Goal: Find specific page/section: Locate a particular part of the current website

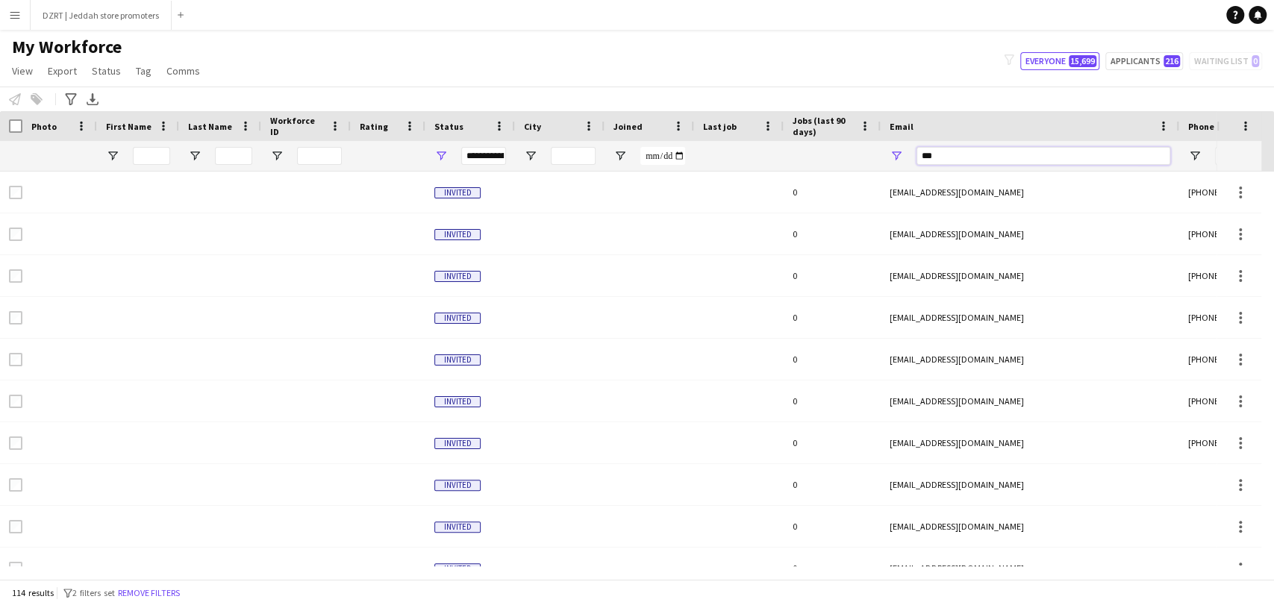
click at [1027, 148] on input "***" at bounding box center [1044, 156] width 254 height 18
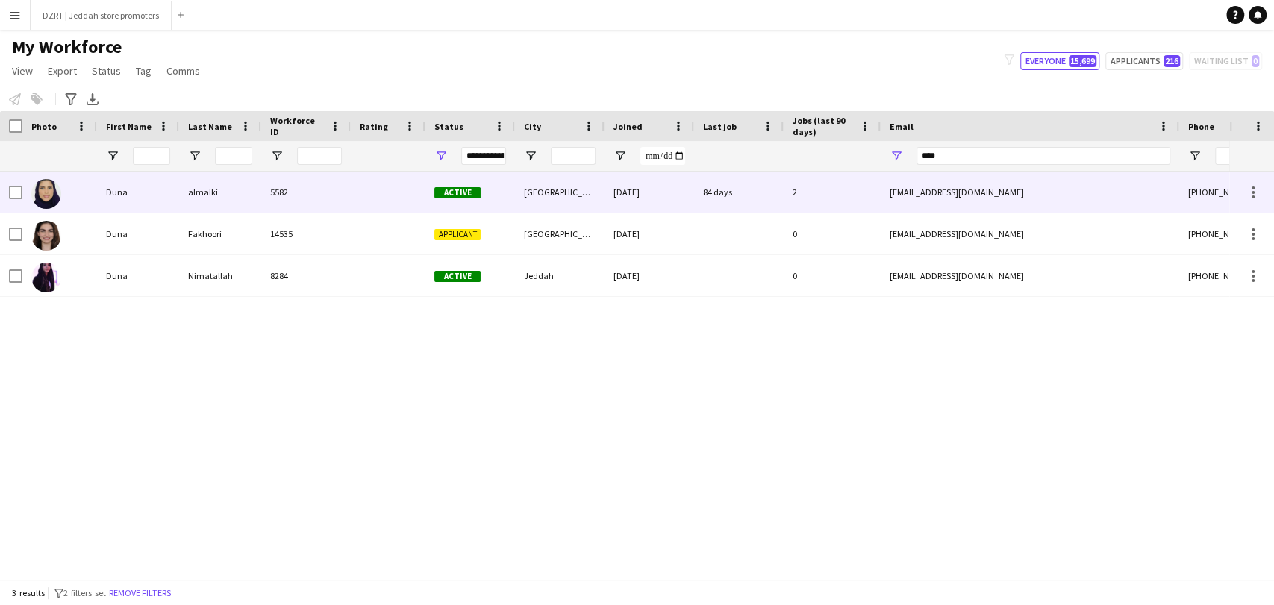
click at [865, 196] on div "2" at bounding box center [832, 192] width 97 height 41
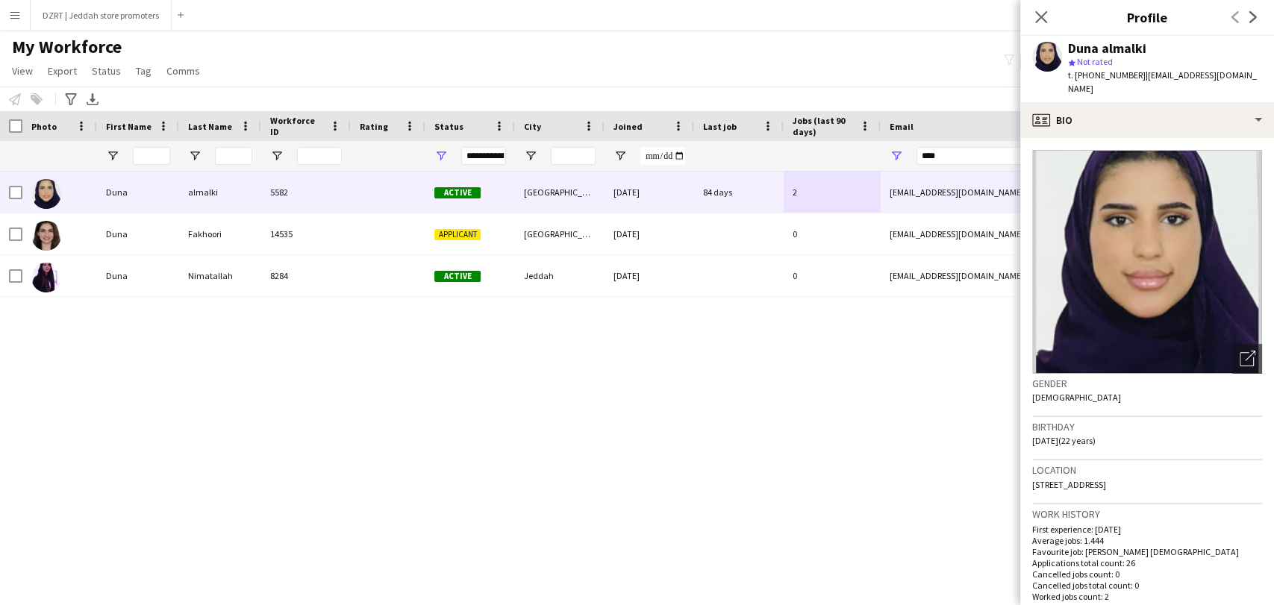
drag, startPoint x: 1151, startPoint y: 46, endPoint x: 1066, endPoint y: 54, distance: 85.5
click at [1066, 54] on div "Duna almalki star Not rated t. [PHONE_NUMBER] | [EMAIL_ADDRESS][DOMAIN_NAME]" at bounding box center [1147, 69] width 254 height 66
copy div "Duna almalki"
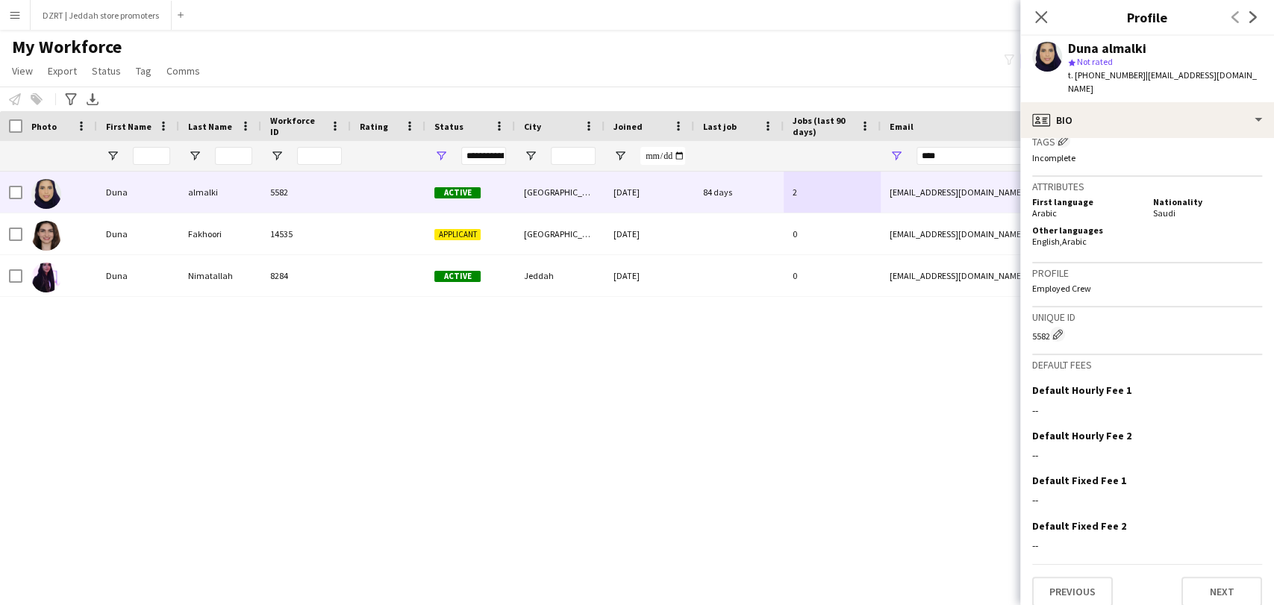
scroll to position [590, 0]
click at [1046, 328] on div "5582 Edit crew unique ID" at bounding box center [1147, 335] width 230 height 15
copy div "5582"
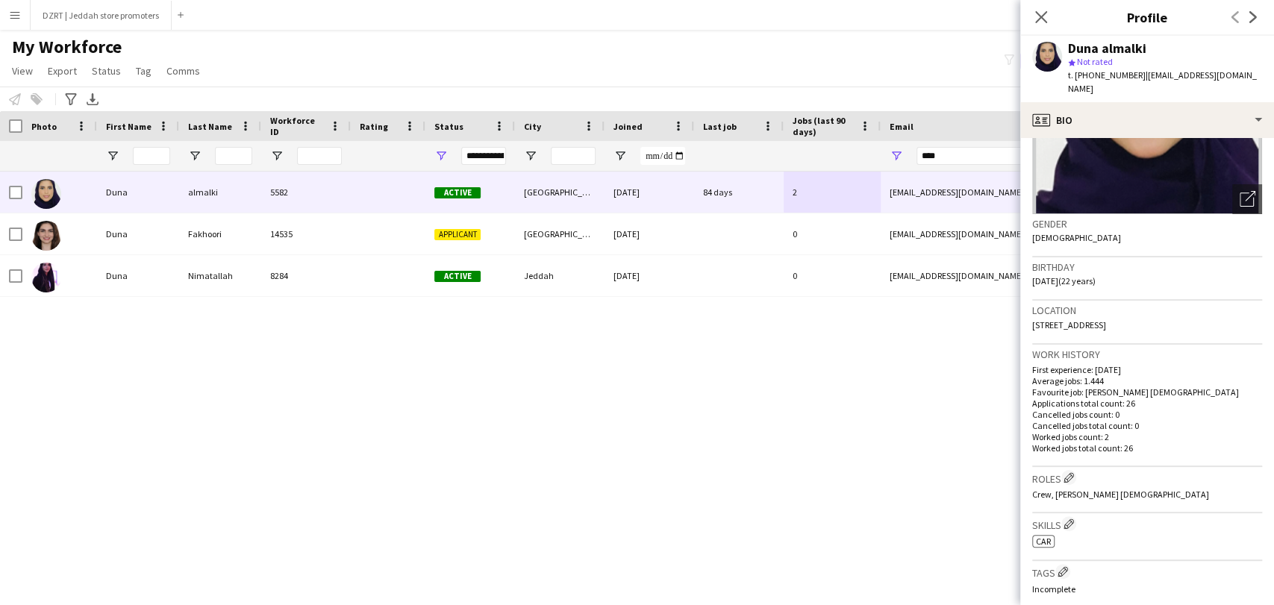
scroll to position [143, 0]
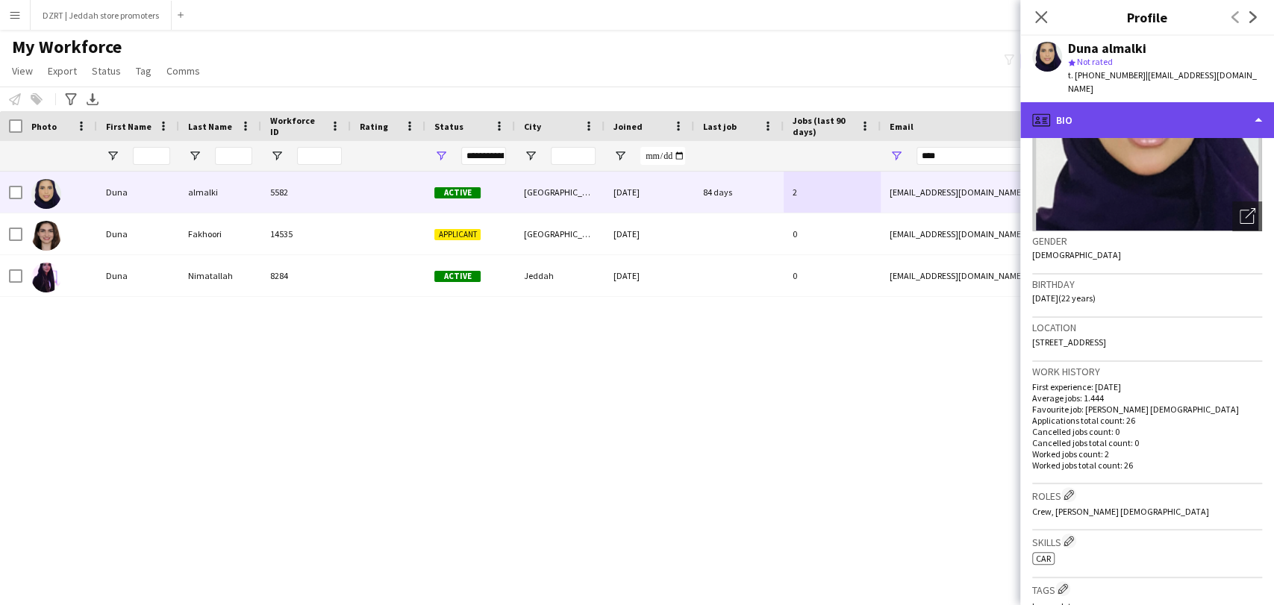
click at [1149, 106] on div "profile Bio" at bounding box center [1147, 120] width 254 height 36
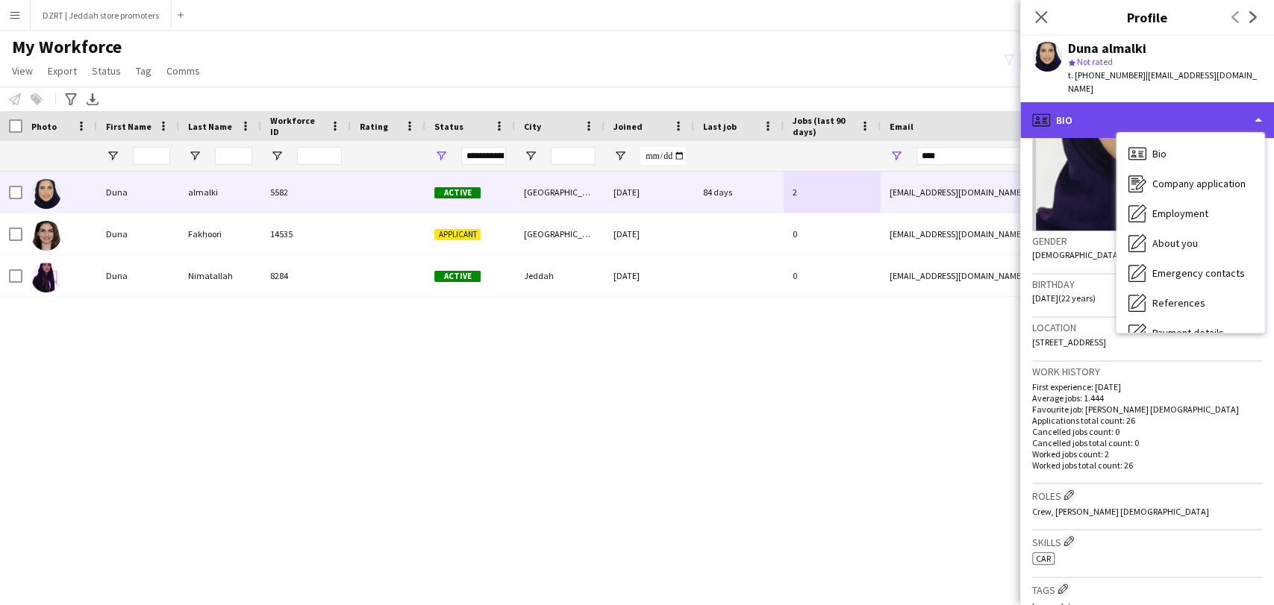
click at [1149, 106] on div "profile Bio" at bounding box center [1147, 120] width 254 height 36
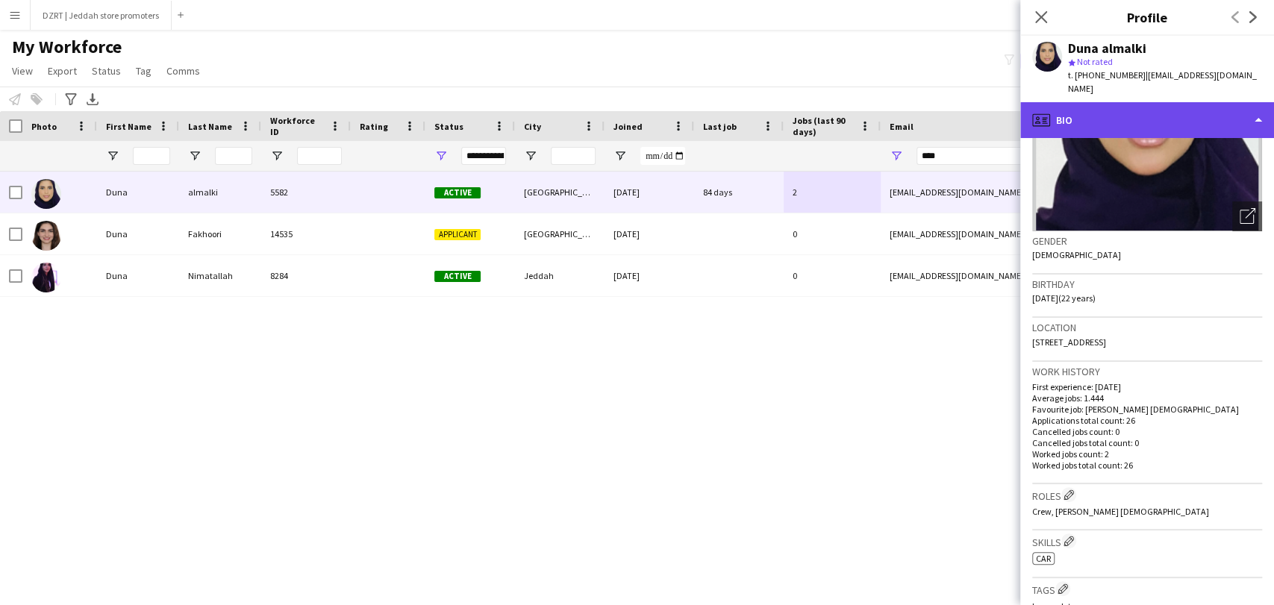
click at [1143, 105] on div "profile Bio" at bounding box center [1147, 120] width 254 height 36
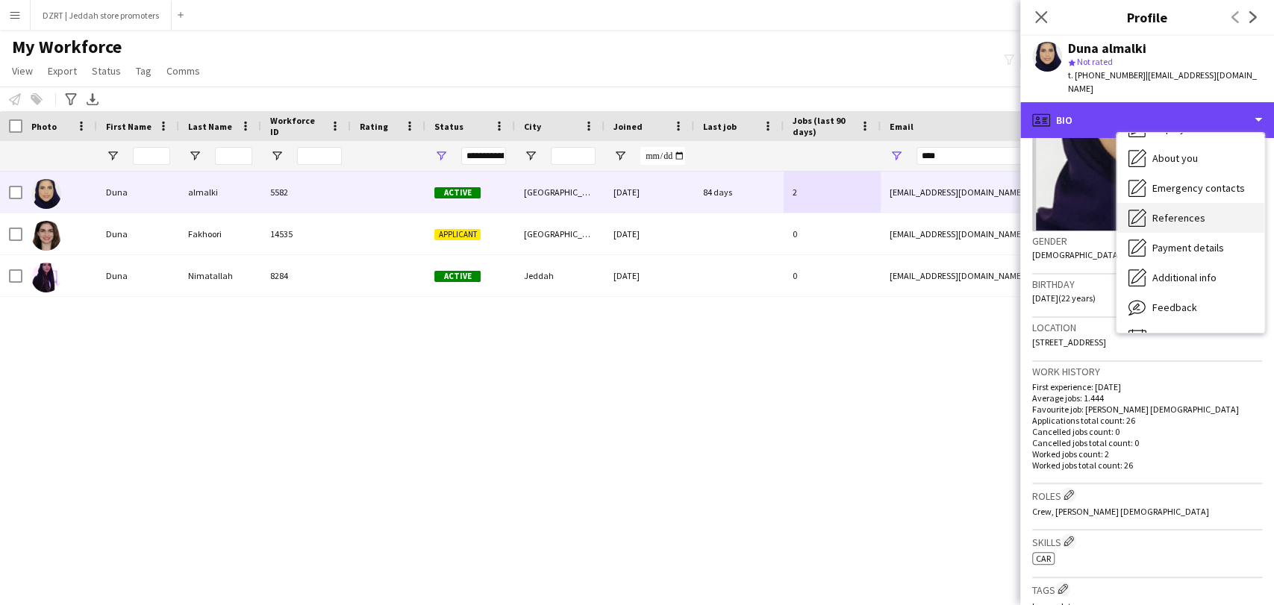
scroll to position [86, 0]
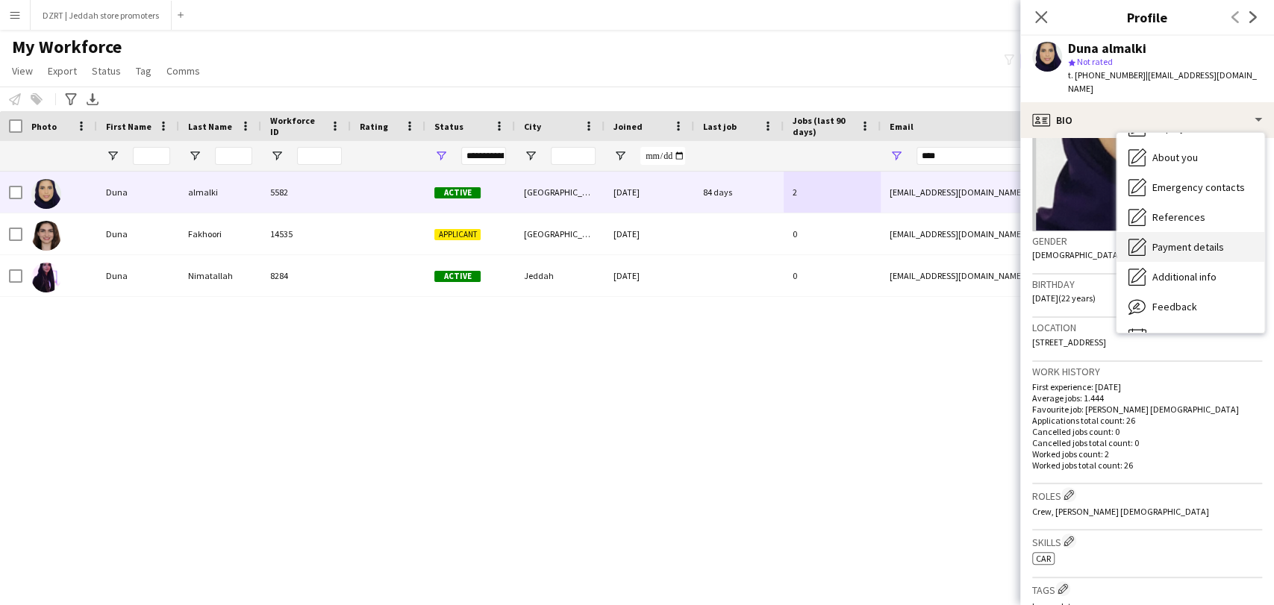
click at [1187, 232] on div "Payment details Payment details" at bounding box center [1191, 247] width 148 height 30
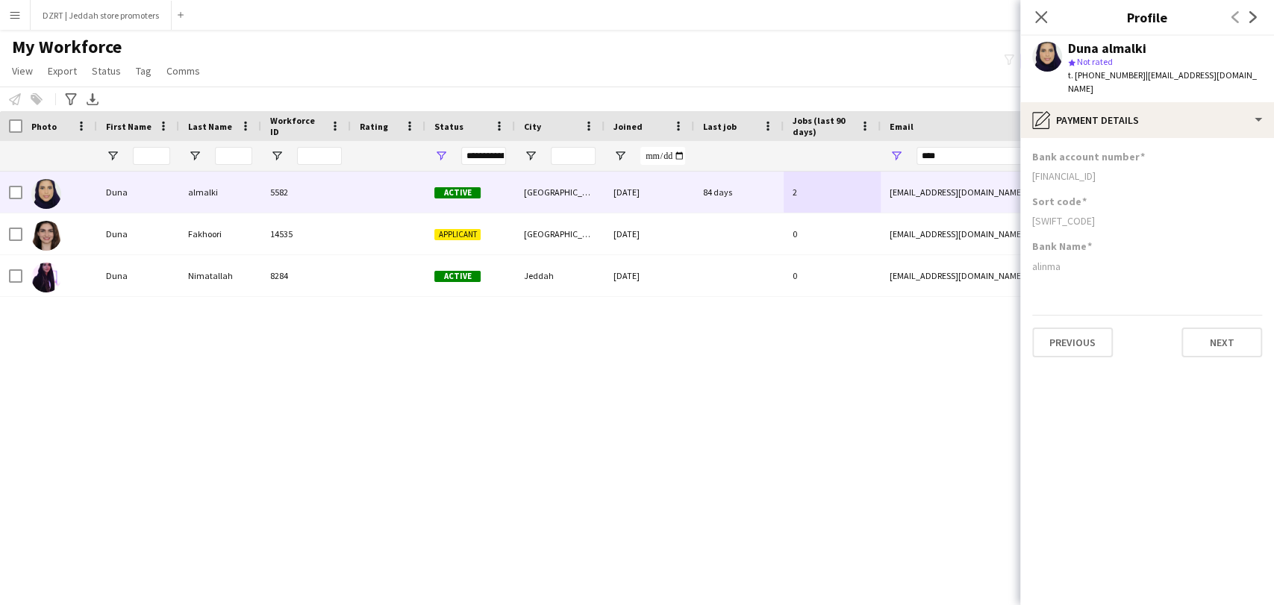
drag, startPoint x: 1034, startPoint y: 162, endPoint x: 1177, endPoint y: 157, distance: 143.4
click at [1177, 169] on div "[FINANCIAL_ID]" at bounding box center [1147, 175] width 230 height 13
copy div "[FINANCIAL_ID]"
click at [1038, 21] on icon at bounding box center [1041, 17] width 14 height 14
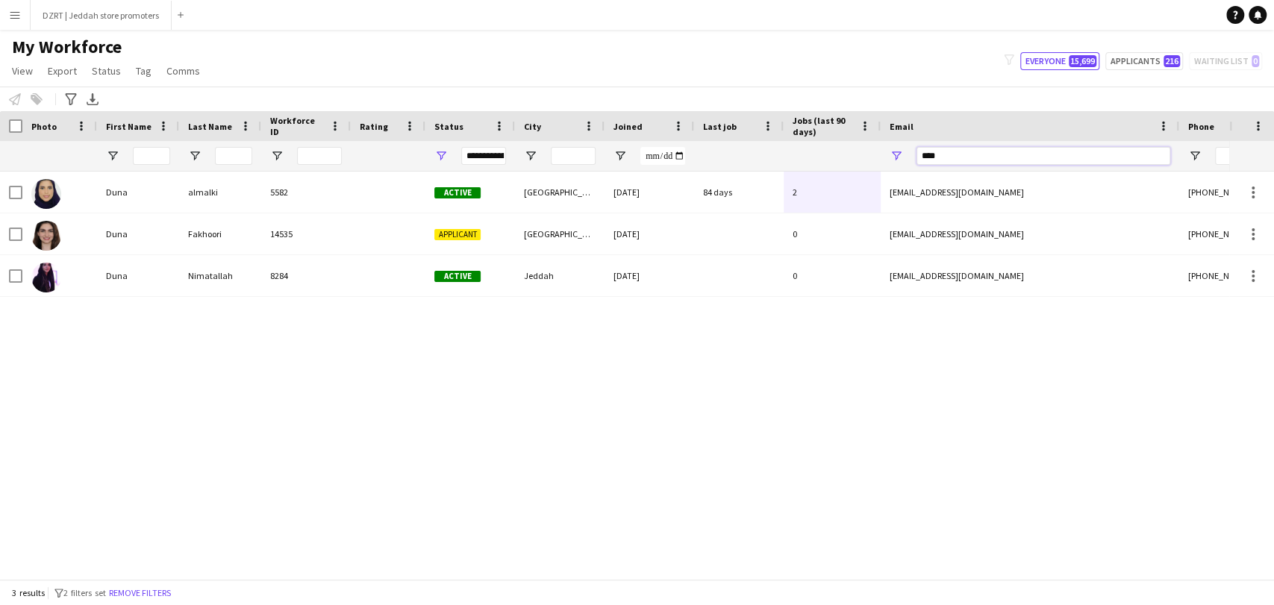
click at [1020, 151] on input "****" at bounding box center [1044, 156] width 254 height 18
click at [1020, 151] on input "*" at bounding box center [1044, 156] width 254 height 18
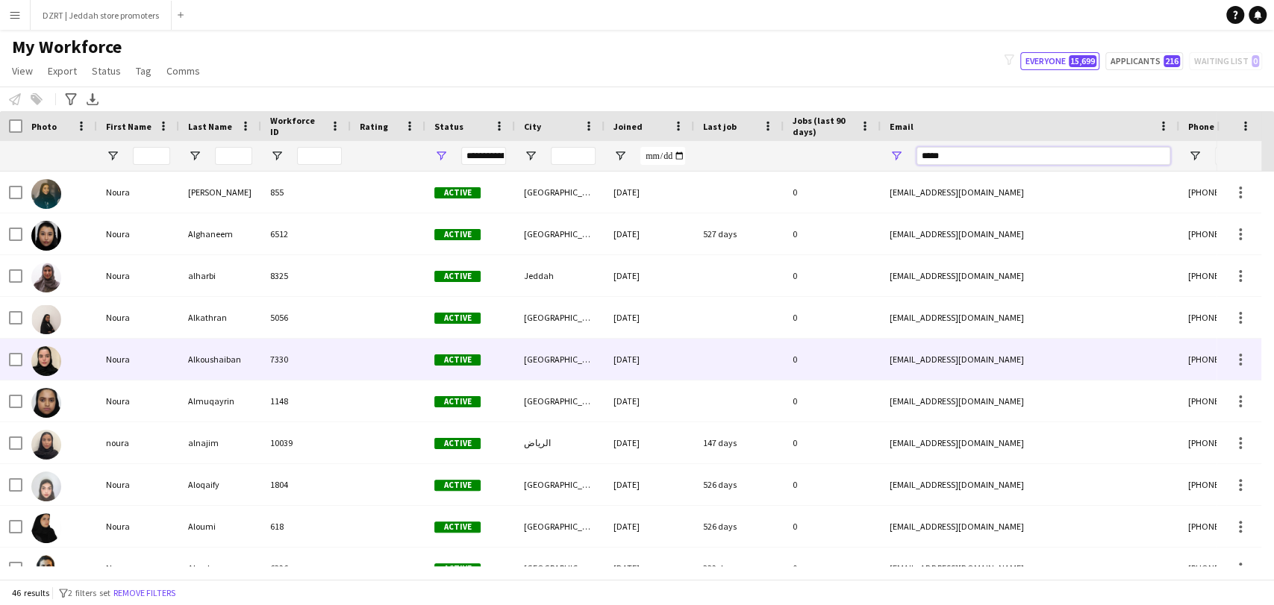
scroll to position [0, 0]
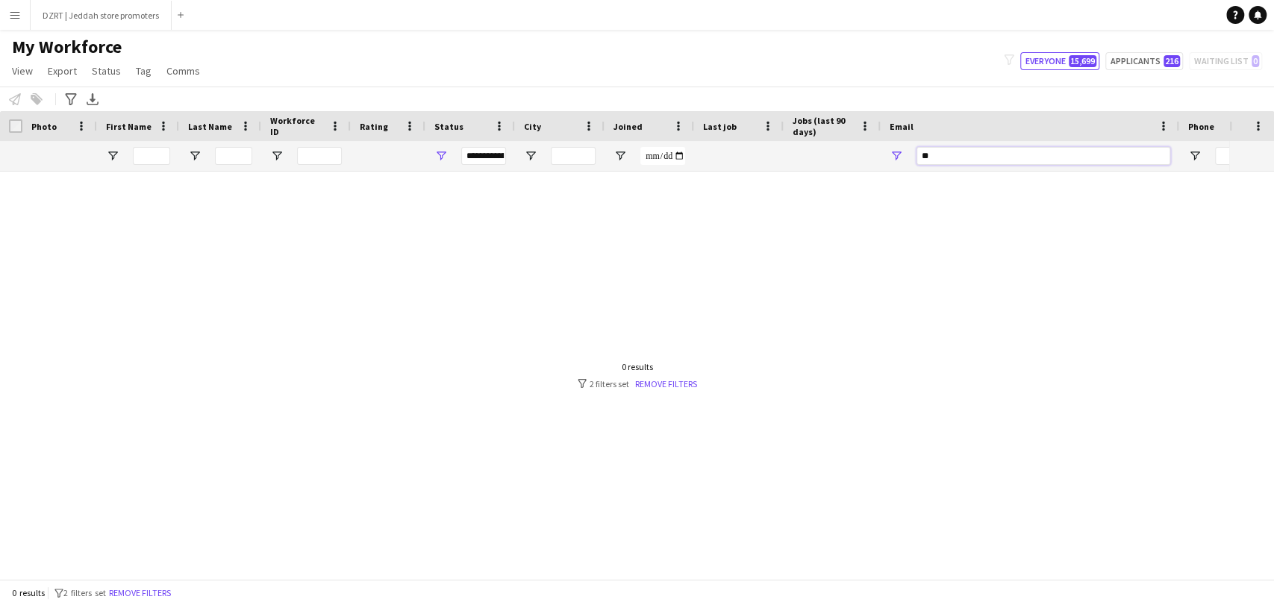
type input "*"
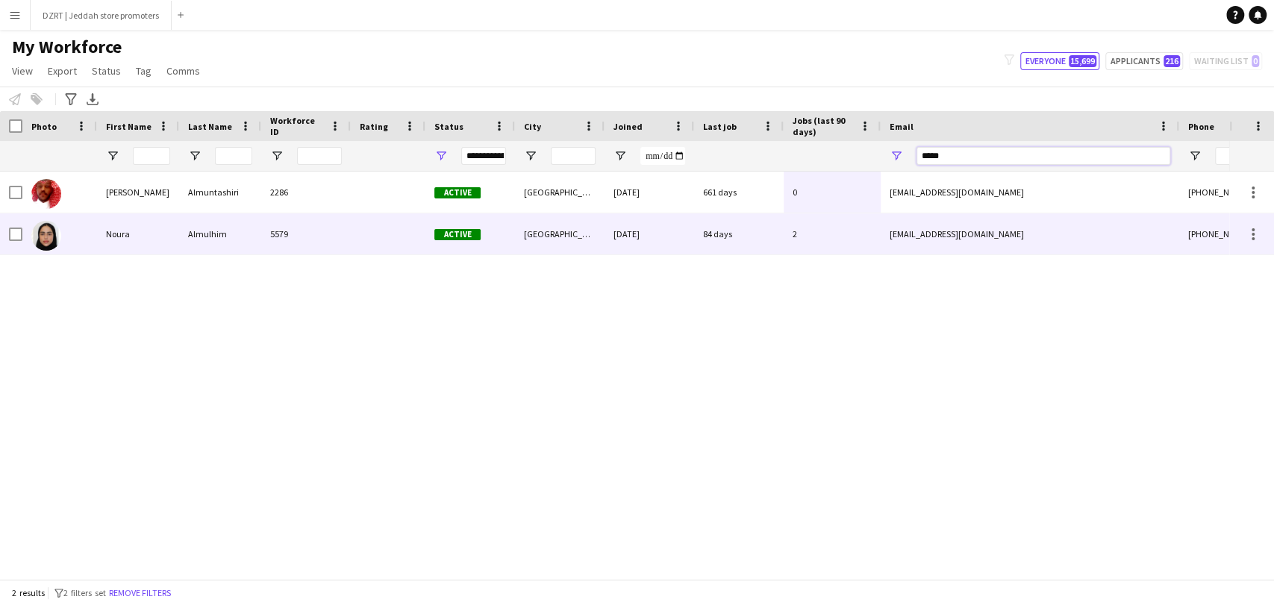
type input "*****"
click at [324, 232] on div "5579" at bounding box center [306, 233] width 90 height 41
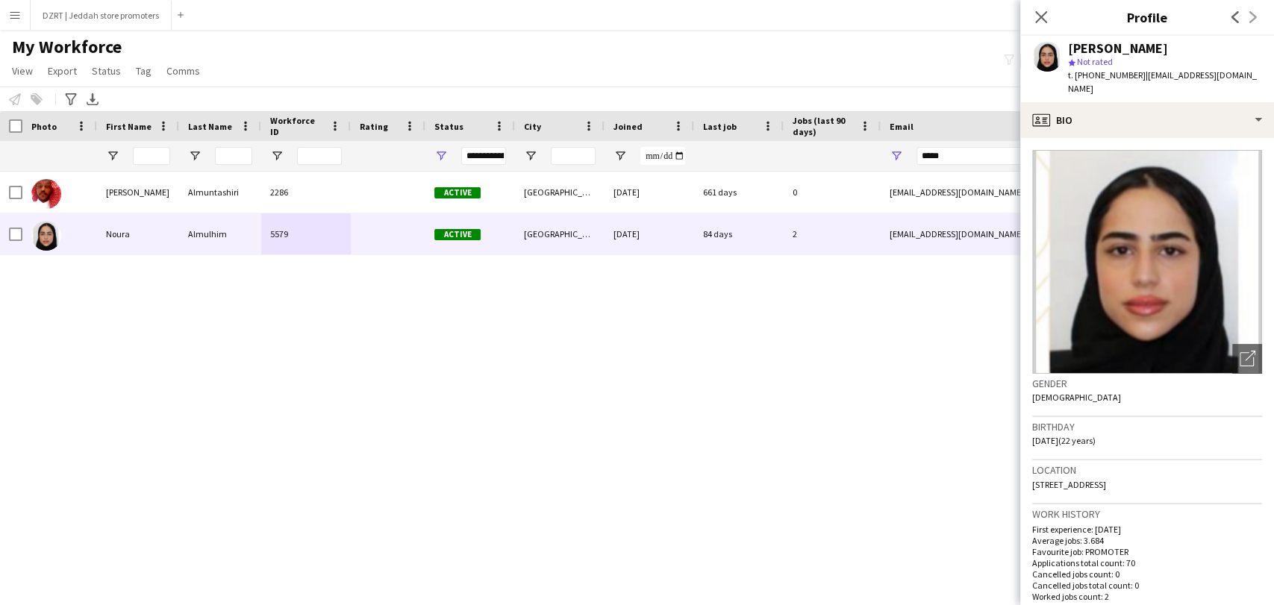
drag, startPoint x: 1167, startPoint y: 46, endPoint x: 1056, endPoint y: 49, distance: 110.5
click at [1056, 49] on div "[PERSON_NAME] star Not rated t. [PHONE_NUMBER] | [EMAIL_ADDRESS][DOMAIN_NAME]" at bounding box center [1147, 69] width 254 height 66
click at [1056, 49] on app-user-avatar at bounding box center [1047, 57] width 30 height 30
copy div "[PERSON_NAME]"
click at [1056, 49] on app-user-avatar at bounding box center [1047, 57] width 30 height 30
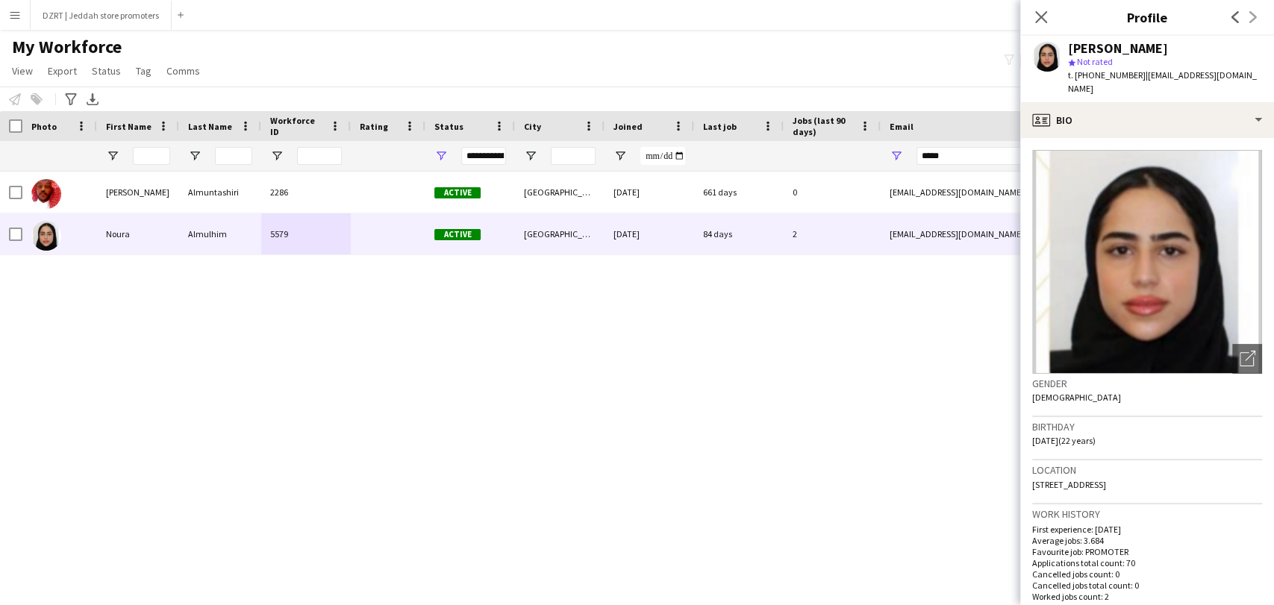
click at [1148, 46] on div "[PERSON_NAME]" at bounding box center [1118, 48] width 100 height 13
click at [1185, 48] on div "[PERSON_NAME]" at bounding box center [1165, 48] width 194 height 13
drag, startPoint x: 1174, startPoint y: 48, endPoint x: 1067, endPoint y: 46, distance: 107.5
click at [1067, 46] on div "[PERSON_NAME] star Not rated t. [PHONE_NUMBER] | [EMAIL_ADDRESS][DOMAIN_NAME]" at bounding box center [1147, 69] width 254 height 66
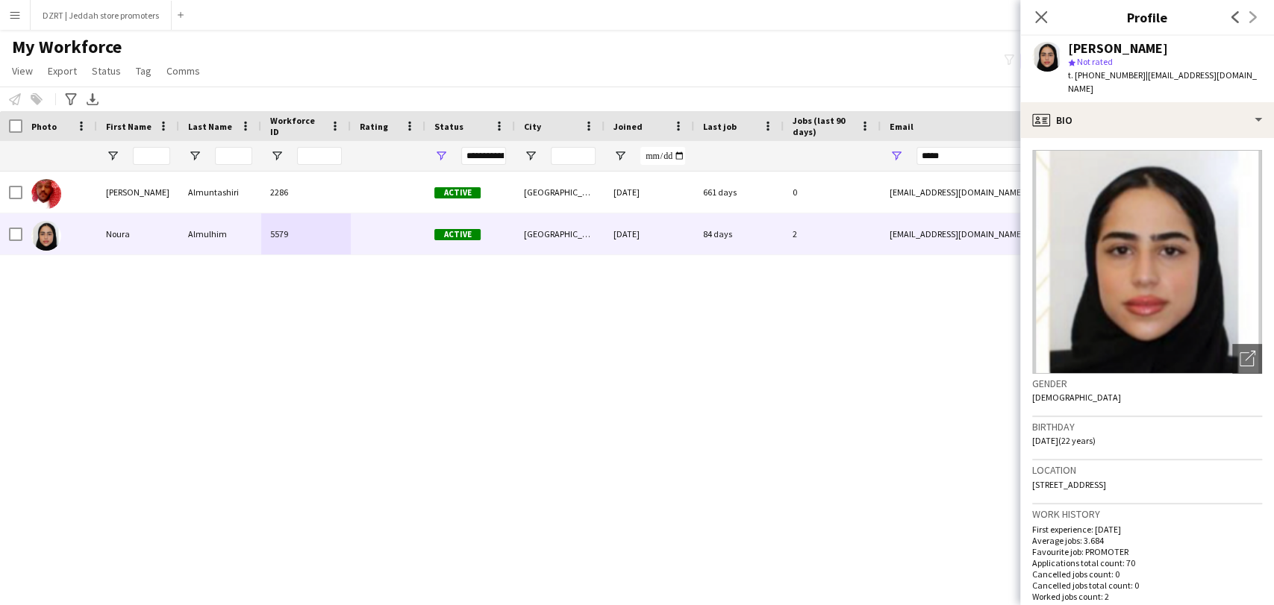
copy div "[PERSON_NAME]"
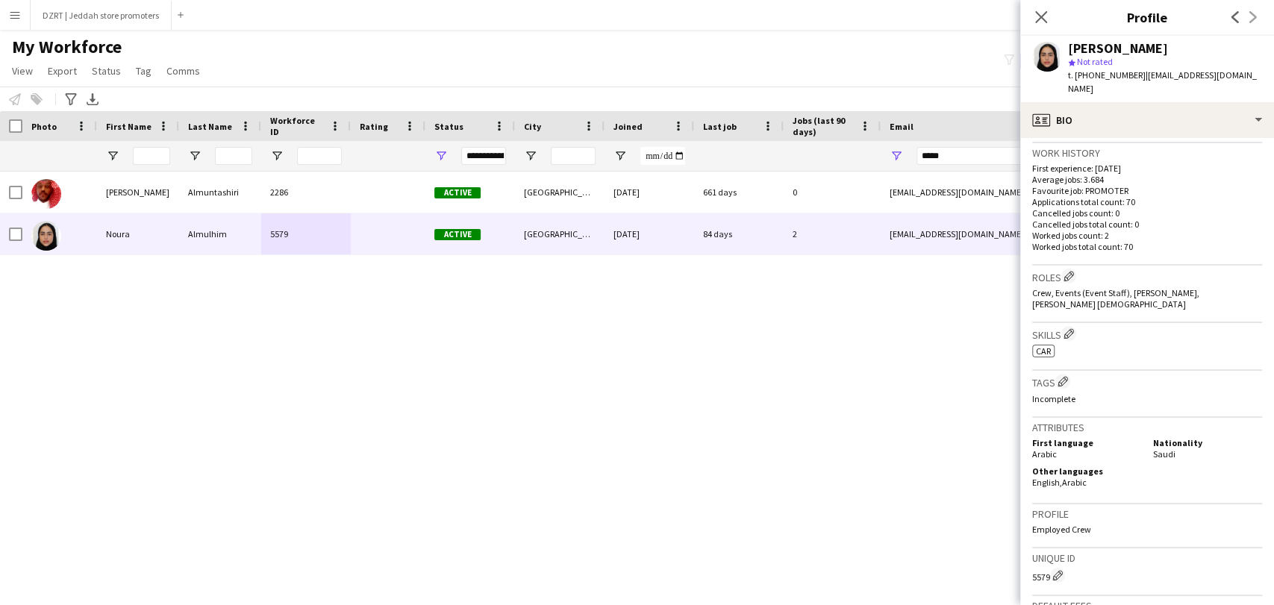
scroll to position [408, 0]
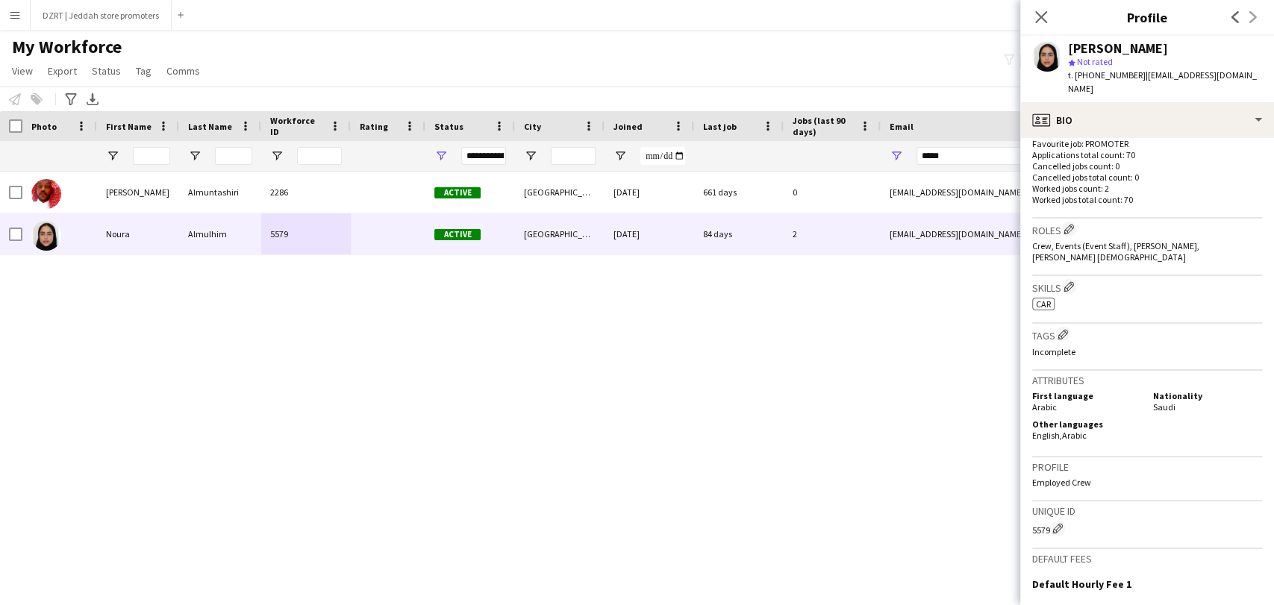
click at [1046, 521] on div "5579 Edit crew unique ID" at bounding box center [1147, 528] width 230 height 15
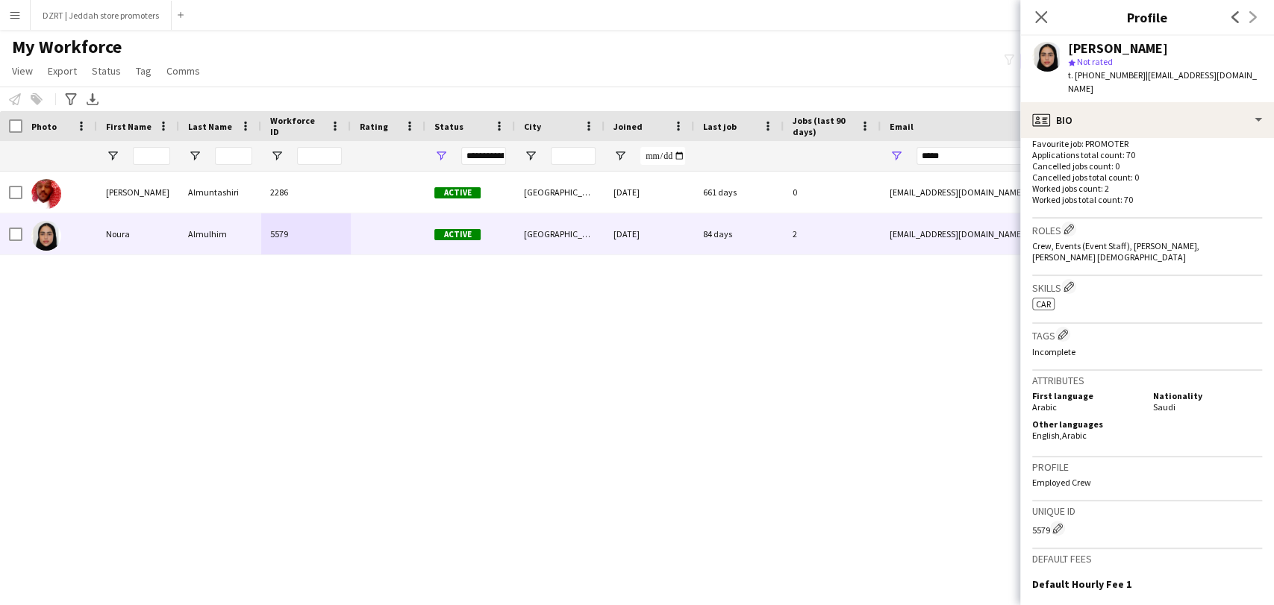
copy div "5579"
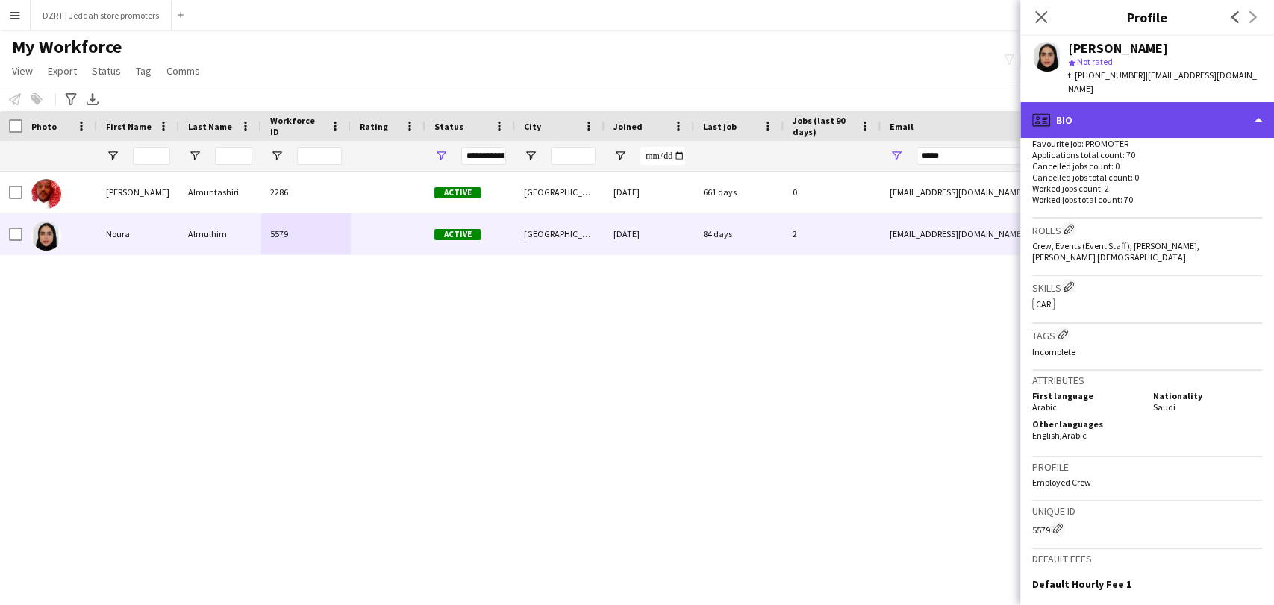
click at [1084, 118] on div "profile Bio" at bounding box center [1147, 120] width 254 height 36
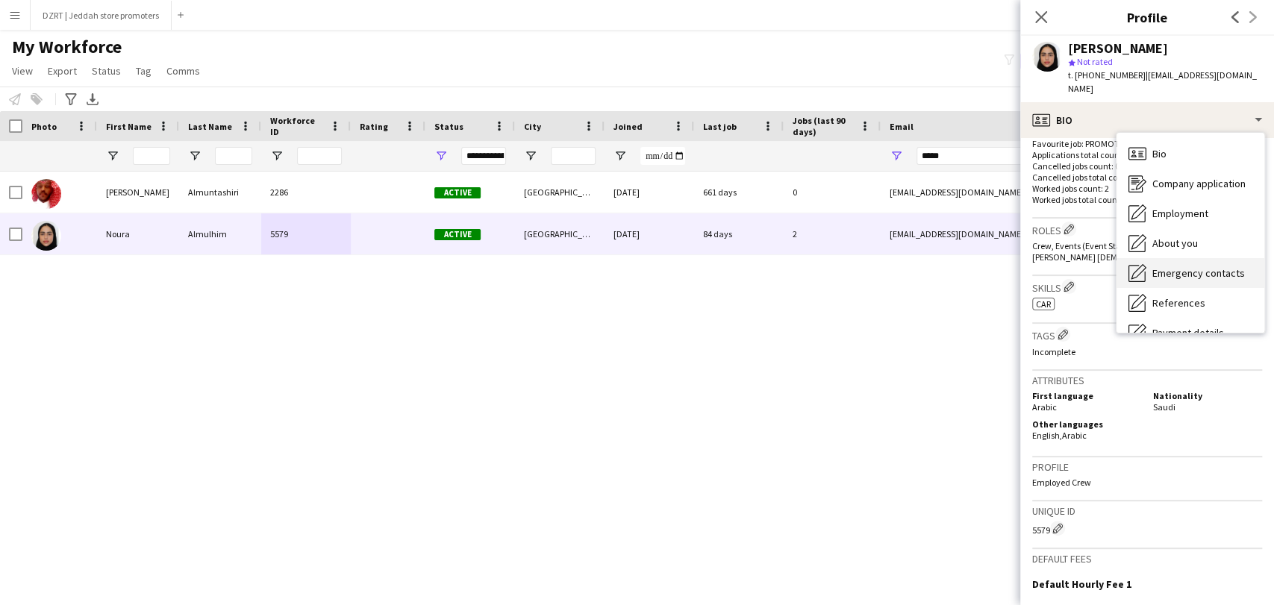
click at [1194, 266] on span "Emergency contacts" at bounding box center [1198, 272] width 93 height 13
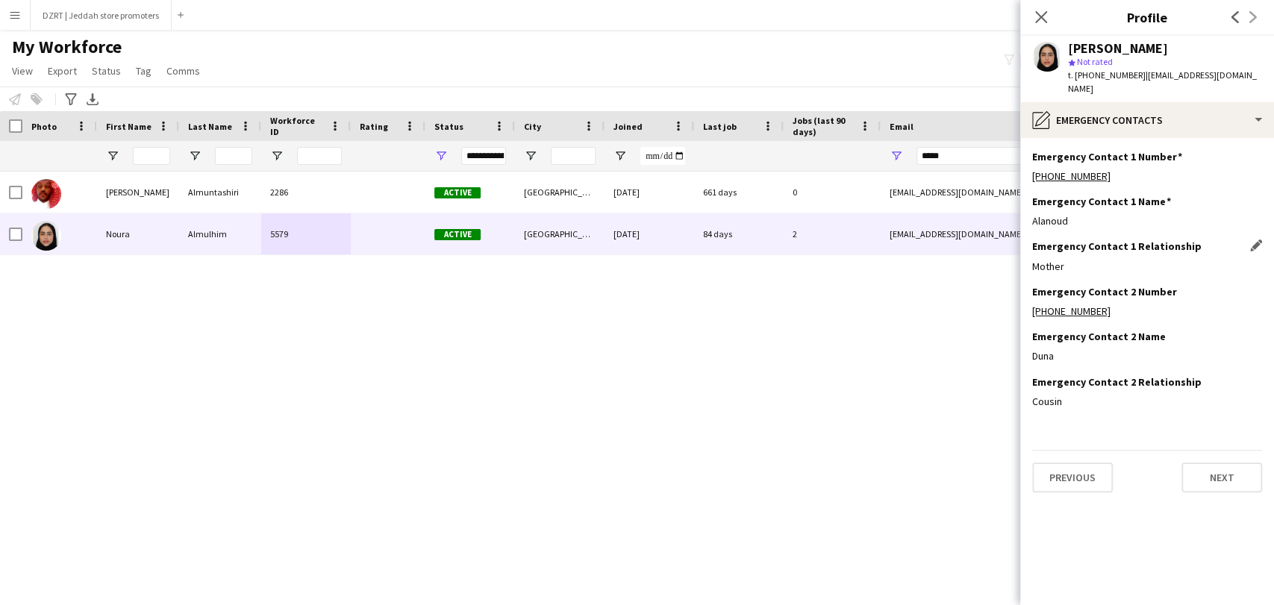
click at [1192, 240] on div "Emergency Contact 1 Relationship Edit this field" at bounding box center [1147, 246] width 230 height 13
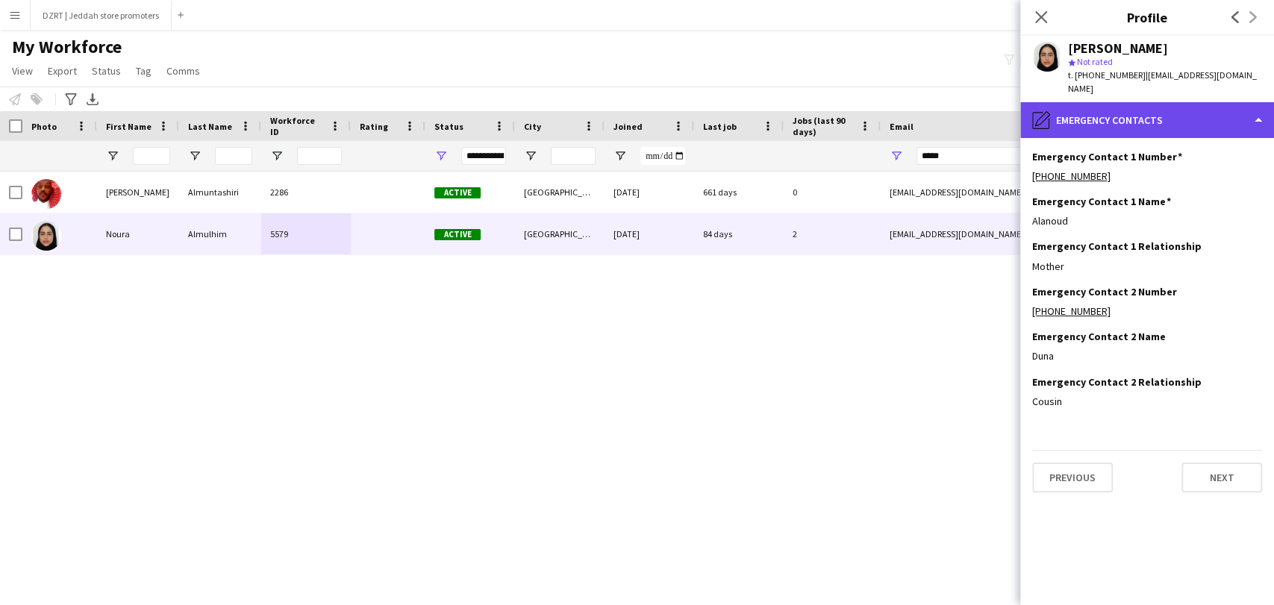
click at [1153, 107] on div "pencil4 Emergency contacts" at bounding box center [1147, 120] width 254 height 36
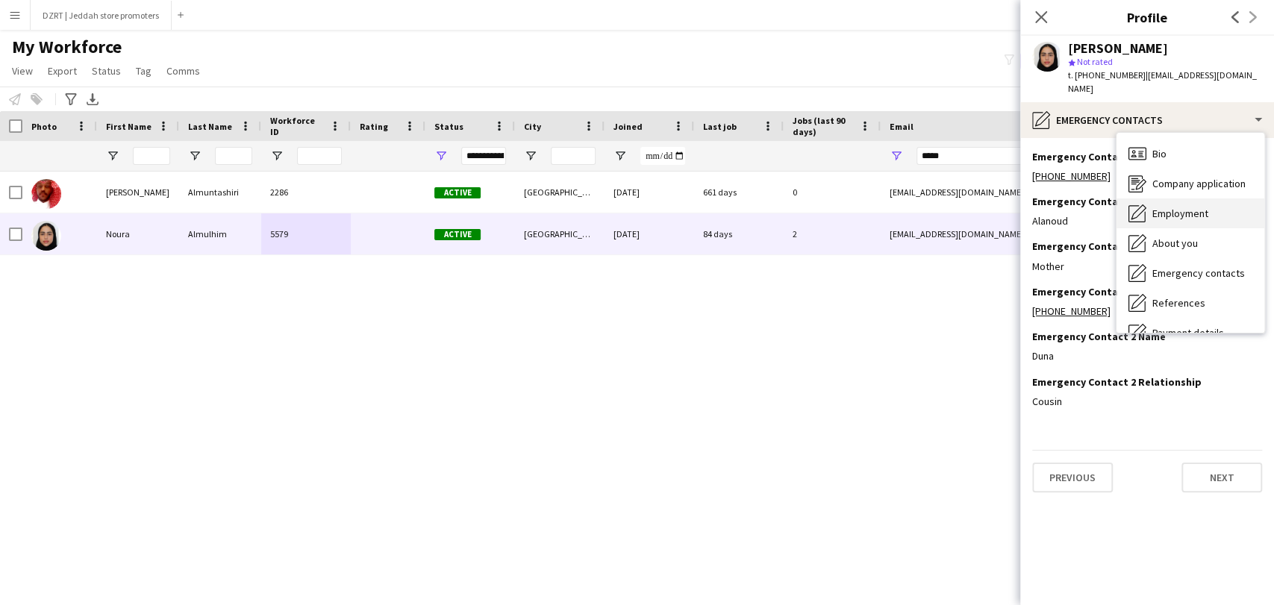
click at [1187, 199] on div "Employment Employment" at bounding box center [1191, 214] width 148 height 30
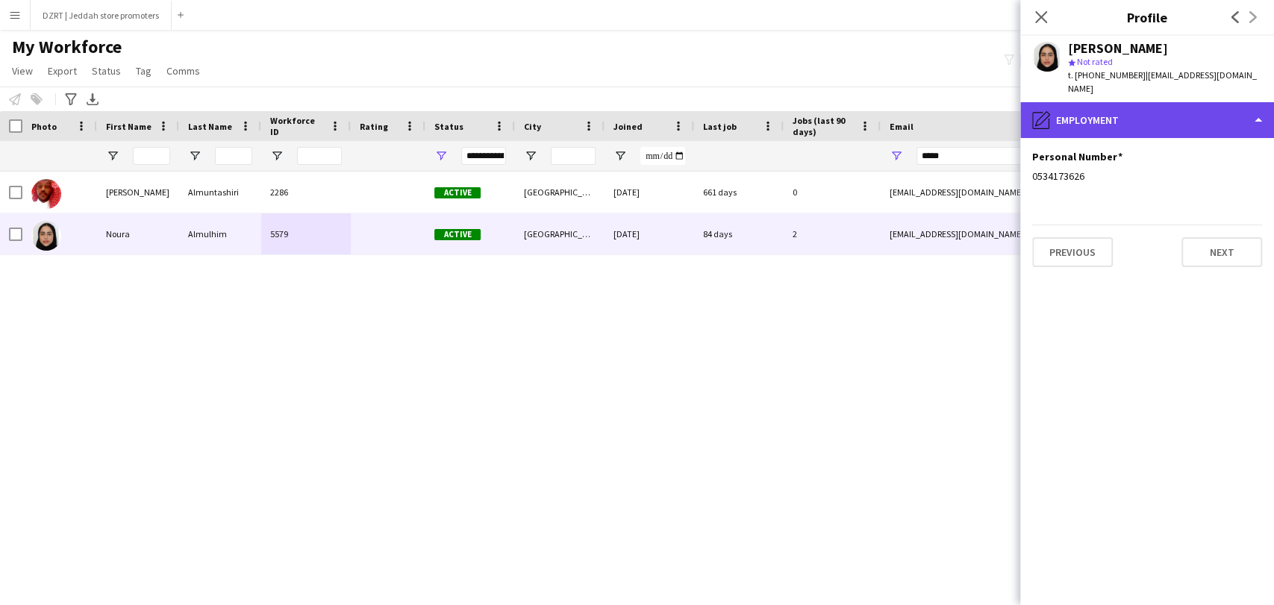
click at [1152, 114] on div "pencil4 Employment" at bounding box center [1147, 120] width 254 height 36
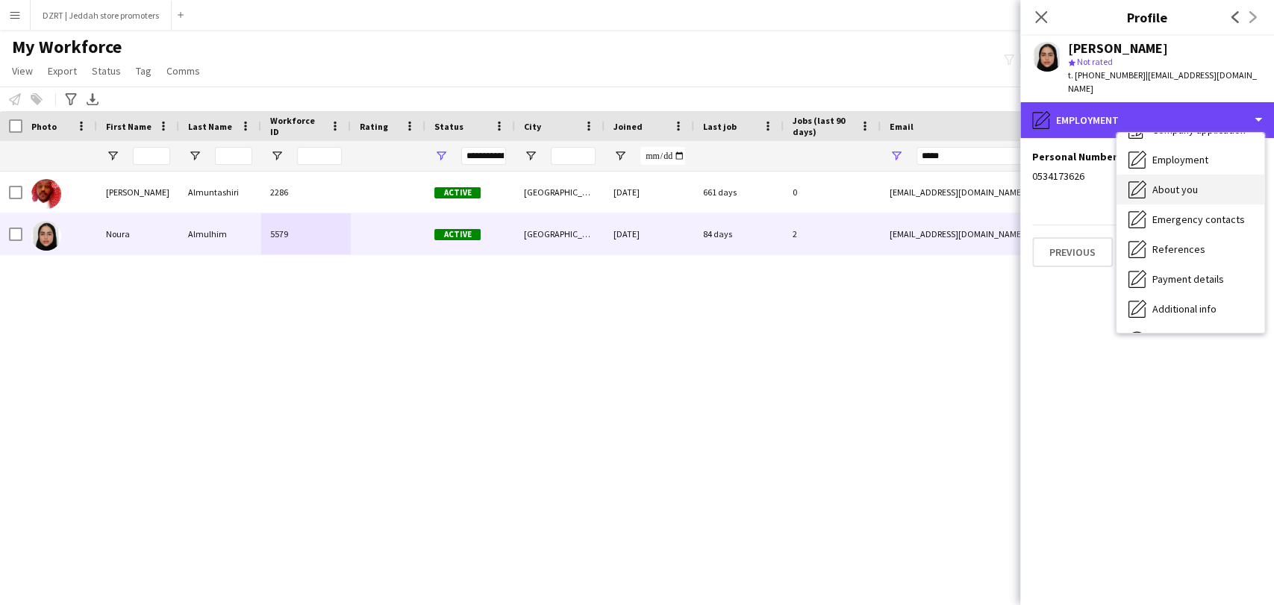
scroll to position [54, 0]
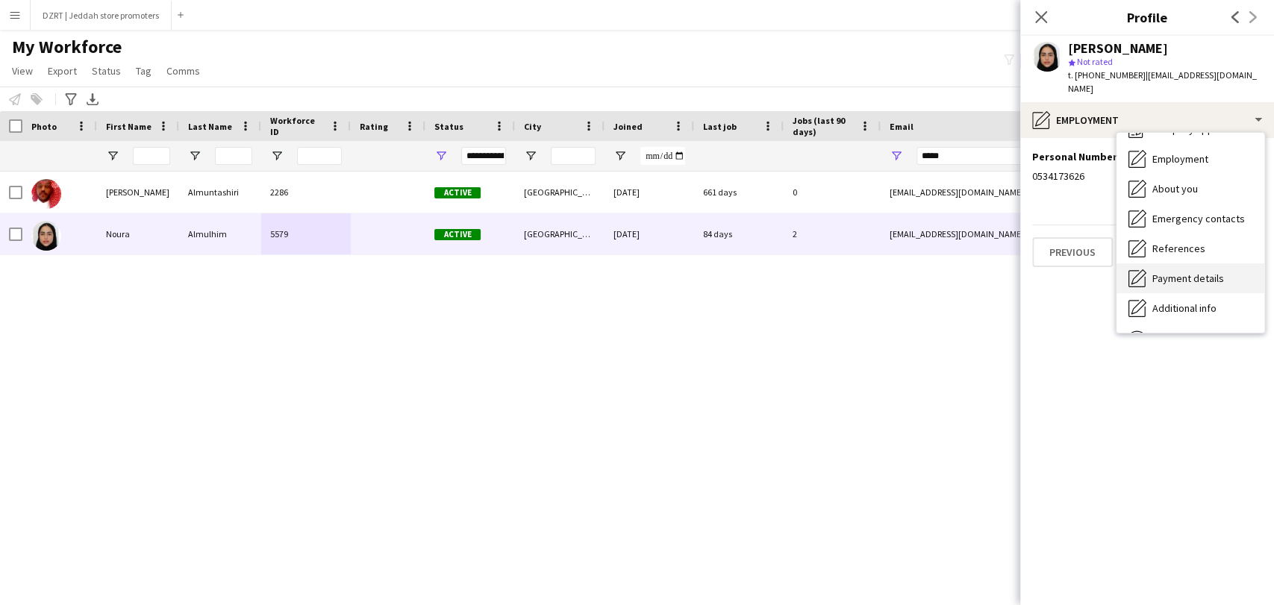
click at [1173, 273] on div "Payment details Payment details" at bounding box center [1191, 278] width 148 height 30
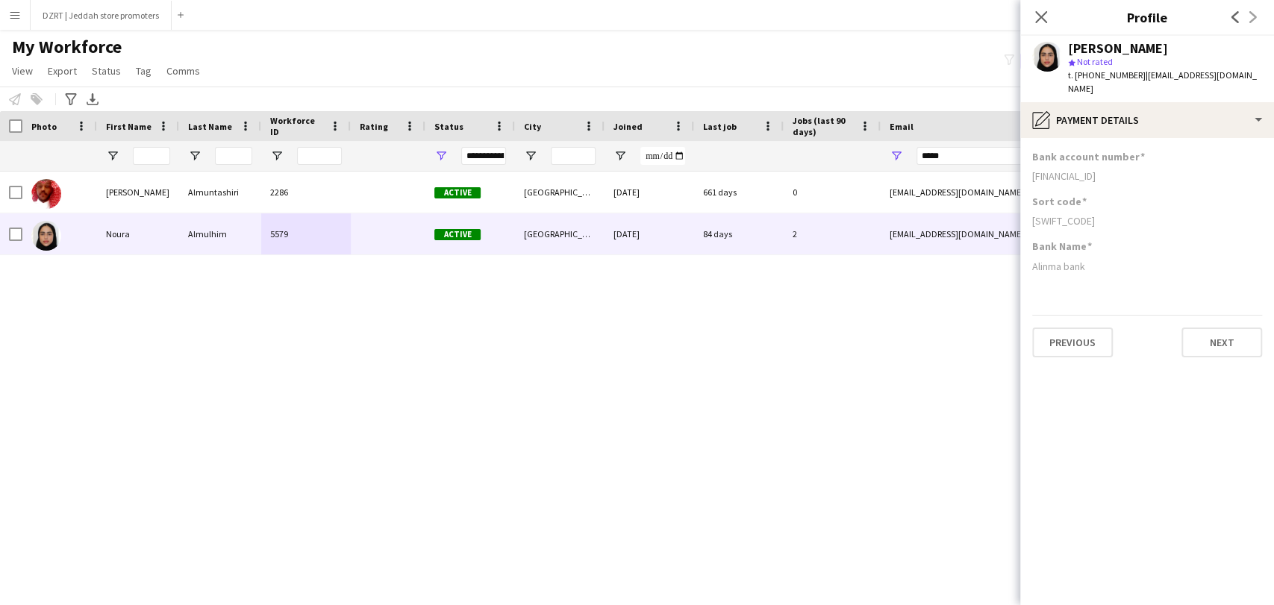
click at [1162, 150] on div "Bank account number" at bounding box center [1147, 156] width 230 height 13
drag, startPoint x: 1156, startPoint y: 157, endPoint x: 1031, endPoint y: 159, distance: 125.4
click at [1031, 159] on app-section-data-types "Bank account number [FINANCIAL_ID] Sort code [SWIFT_CODE] Bank Name Alinma bank…" at bounding box center [1147, 371] width 254 height 467
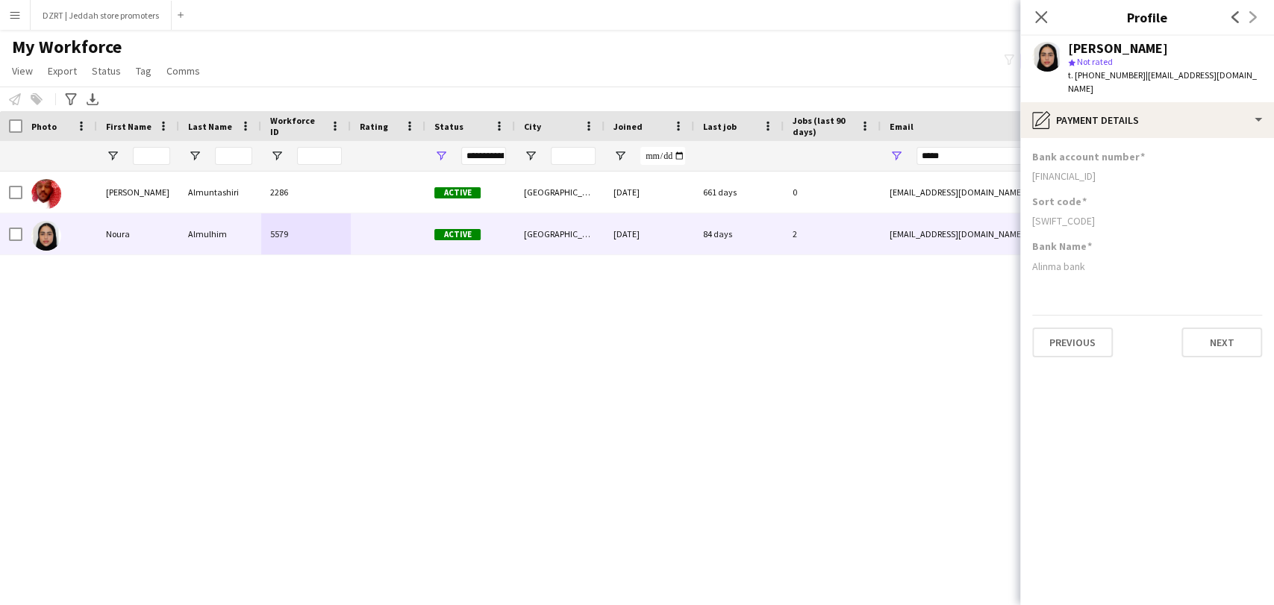
click at [1152, 169] on div "[FINANCIAL_ID]" at bounding box center [1147, 175] width 230 height 13
copy div "[FINANCIAL_ID]"
click at [1152, 169] on div "[FINANCIAL_ID]" at bounding box center [1147, 175] width 230 height 13
click at [1155, 169] on div "[FINANCIAL_ID]" at bounding box center [1147, 175] width 230 height 13
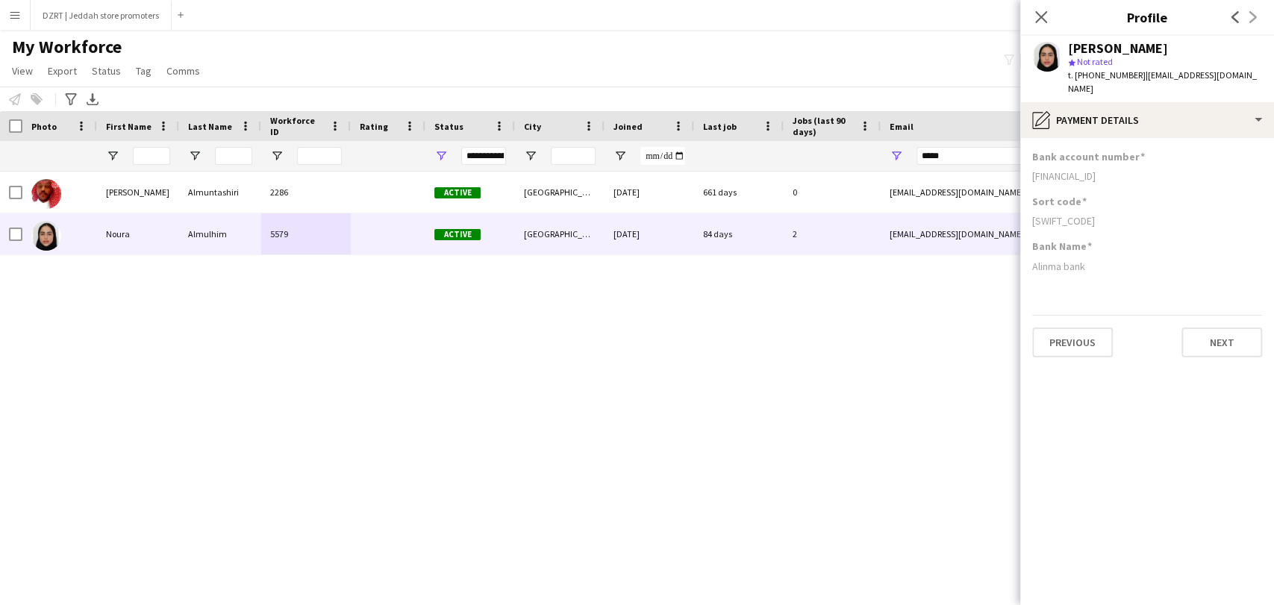
click at [1155, 169] on div "[FINANCIAL_ID]" at bounding box center [1147, 175] width 230 height 13
copy div "[FINANCIAL_ID]"
